Goal: Information Seeking & Learning: Learn about a topic

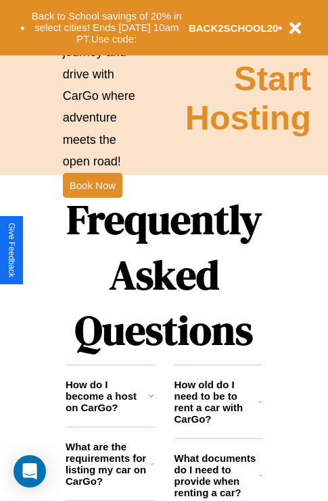
scroll to position [1637, 0]
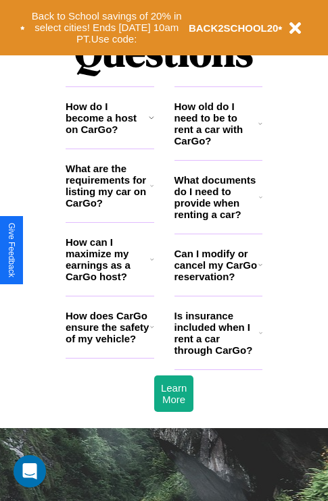
click at [109, 207] on h3 "What are the requirements for listing my car on CarGo?" at bounding box center [108, 186] width 84 height 46
click at [218, 355] on h3 "Is insurance included when I rent a car through CarGo?" at bounding box center [216, 333] width 84 height 46
click at [109, 281] on h3 "How can I maximize my earnings as a CarGo host?" at bounding box center [108, 260] width 84 height 46
click at [151, 123] on icon at bounding box center [151, 117] width 5 height 11
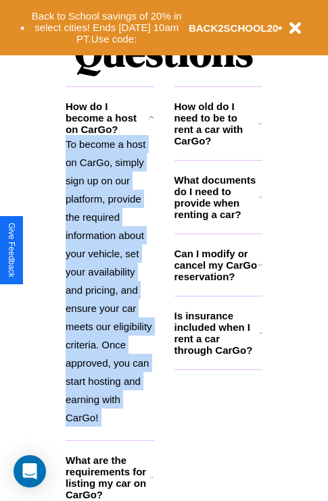
scroll to position [1715, 0]
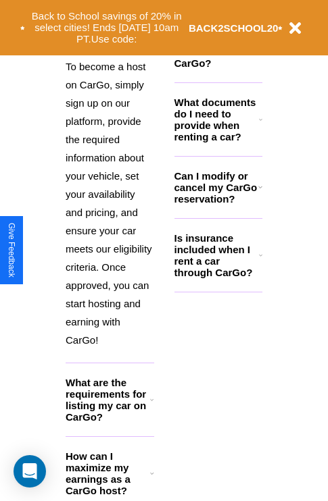
click at [151, 479] on icon at bounding box center [152, 473] width 4 height 11
click at [109, 485] on h3 "How can I maximize my earnings as a CarGo host?" at bounding box center [108, 474] width 84 height 46
click at [259, 193] on icon at bounding box center [260, 187] width 4 height 11
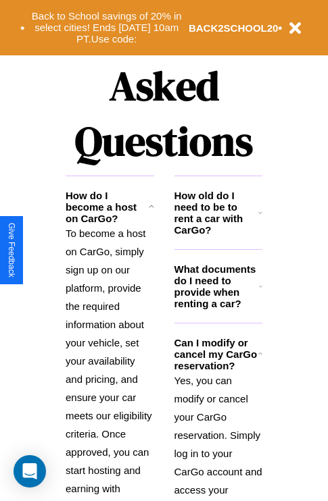
scroll to position [1316, 0]
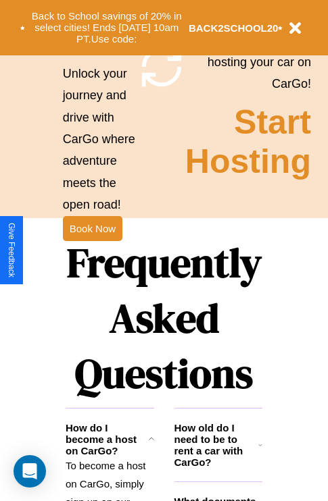
click at [92, 251] on h1 "Frequently Asked Questions" at bounding box center [164, 318] width 197 height 180
